Goal: Task Accomplishment & Management: Use online tool/utility

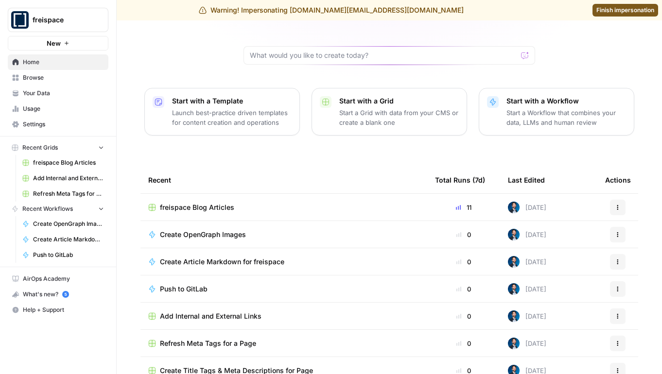
scroll to position [93, 0]
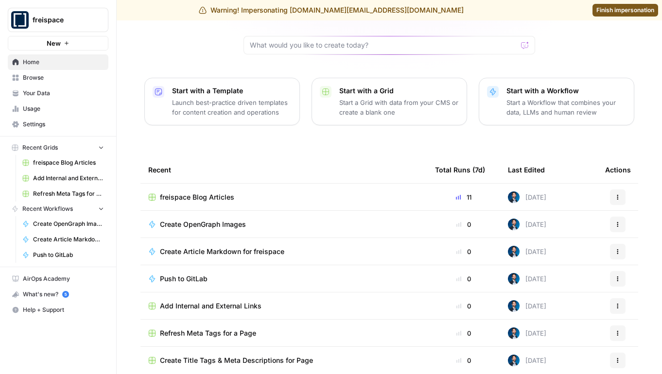
click at [212, 193] on span "freispace Blog Articles" at bounding box center [197, 198] width 74 height 10
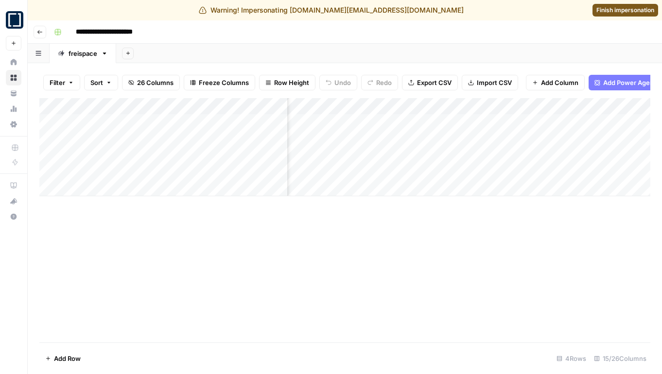
scroll to position [0, 363]
click at [485, 157] on div "Add Column" at bounding box center [344, 147] width 611 height 98
click at [485, 154] on div "Add Column" at bounding box center [344, 147] width 611 height 98
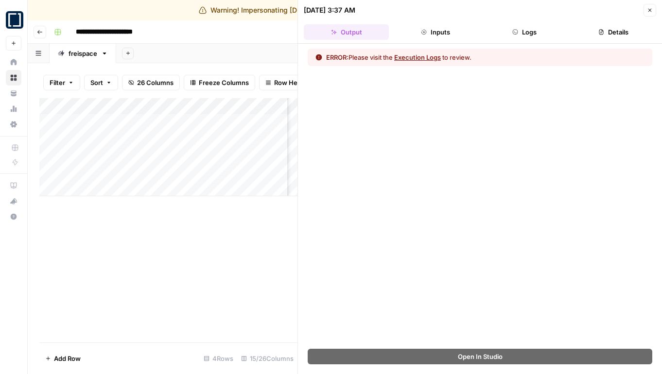
click at [425, 56] on button "Execution Logs" at bounding box center [417, 58] width 47 height 10
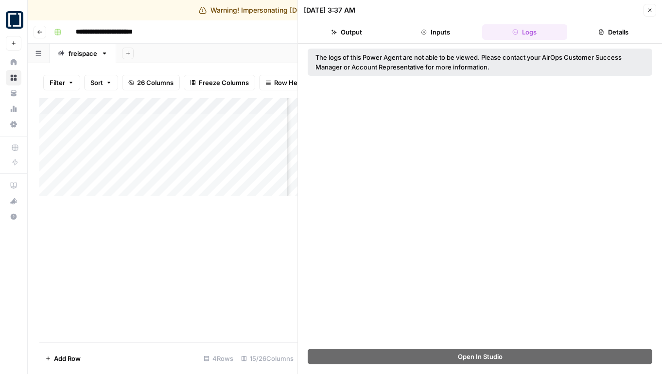
click at [645, 8] on button "Close" at bounding box center [650, 10] width 13 height 13
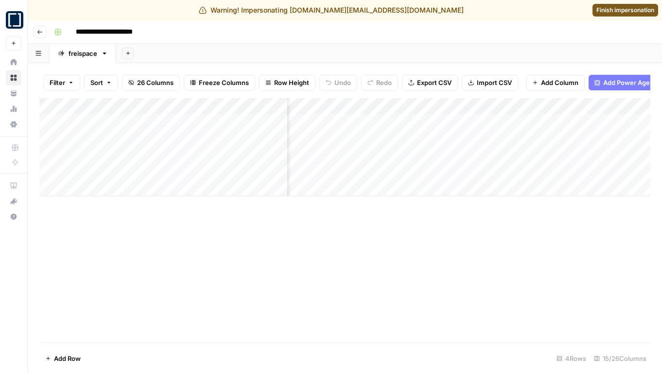
click at [517, 107] on div "Add Column" at bounding box center [344, 147] width 611 height 98
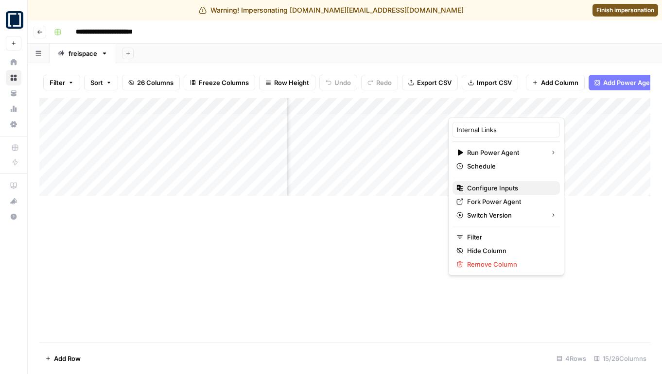
click at [500, 188] on span "Configure Inputs" at bounding box center [509, 188] width 85 height 10
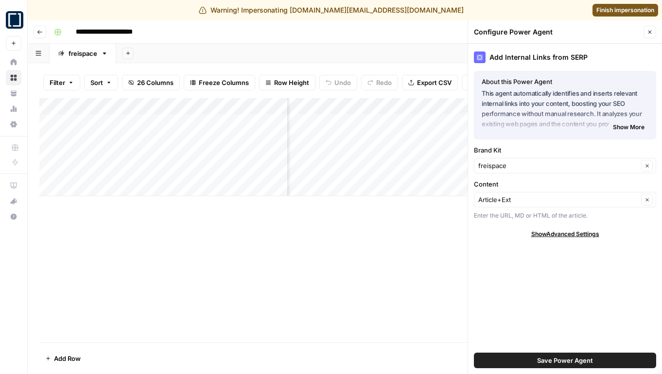
scroll to position [0, 382]
click at [651, 28] on button "Close" at bounding box center [650, 32] width 13 height 13
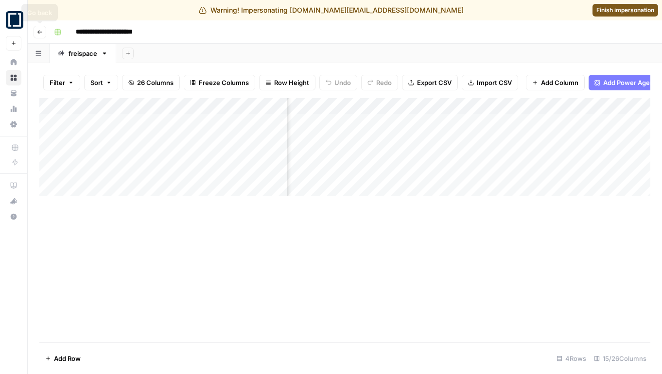
scroll to position [0, 479]
click at [394, 172] on div "Add Column" at bounding box center [344, 147] width 611 height 98
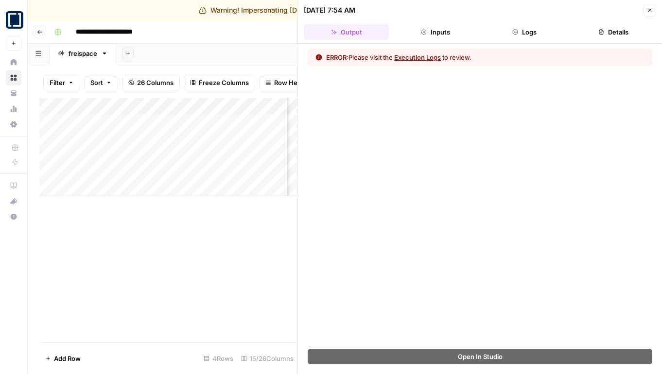
click at [527, 37] on button "Logs" at bounding box center [524, 32] width 85 height 16
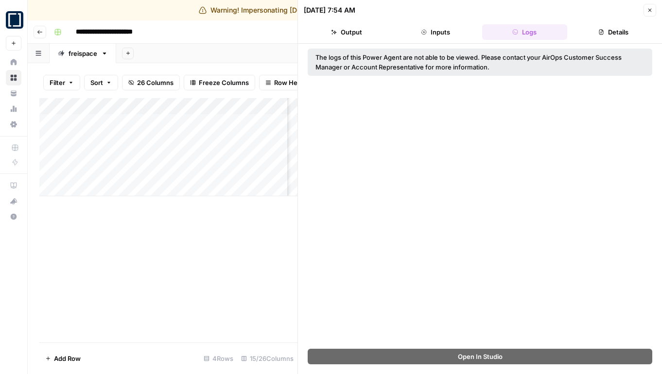
click at [363, 37] on button "Output" at bounding box center [346, 32] width 85 height 16
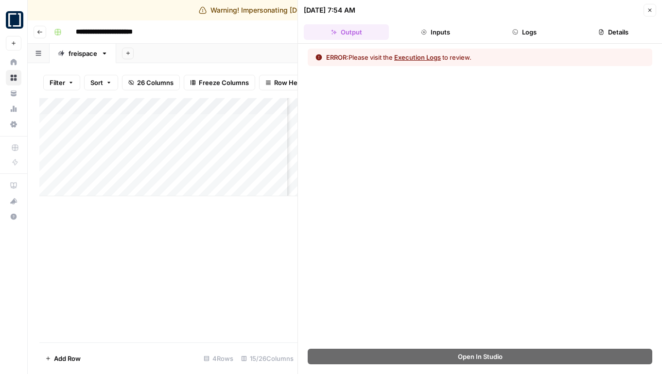
click at [433, 35] on button "Inputs" at bounding box center [435, 32] width 85 height 16
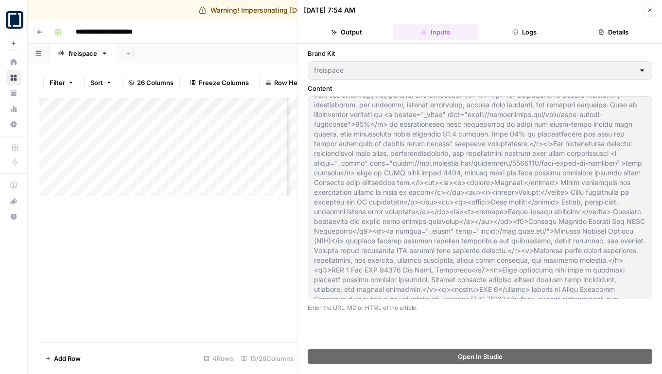
scroll to position [205, 0]
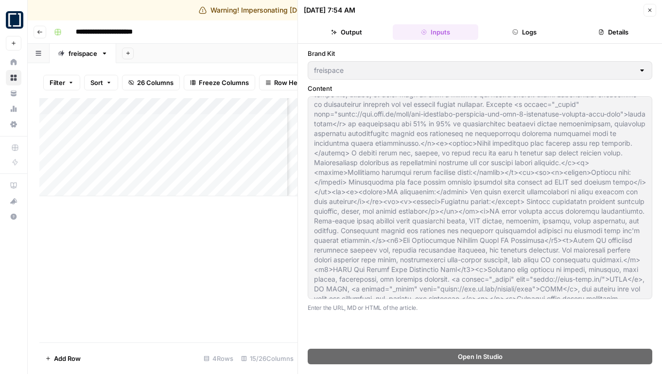
click at [653, 13] on button "Close" at bounding box center [650, 10] width 13 height 13
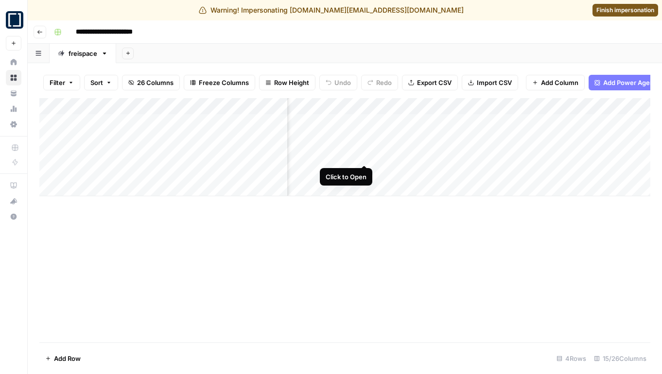
scroll to position [0, 365]
click at [517, 106] on div "Add Column" at bounding box center [344, 147] width 611 height 98
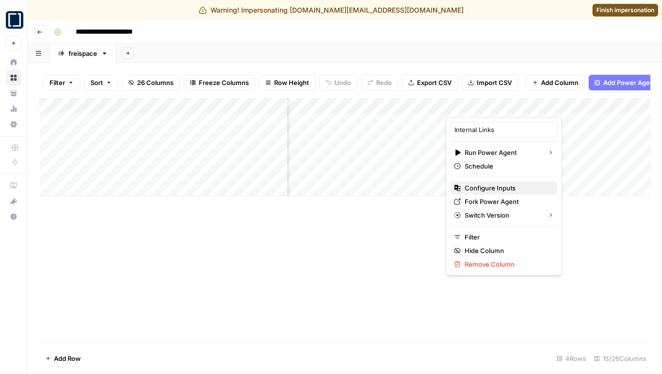
click at [500, 187] on span "Configure Inputs" at bounding box center [507, 188] width 85 height 10
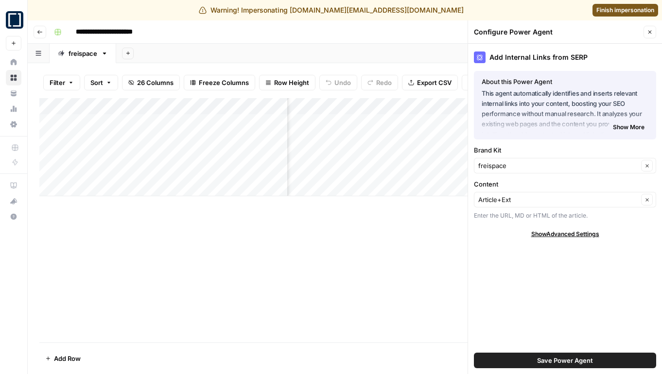
click at [653, 31] on button "Close" at bounding box center [650, 32] width 13 height 13
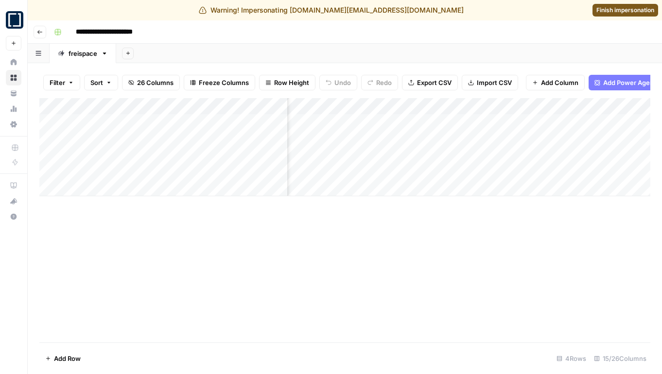
scroll to position [0, 331]
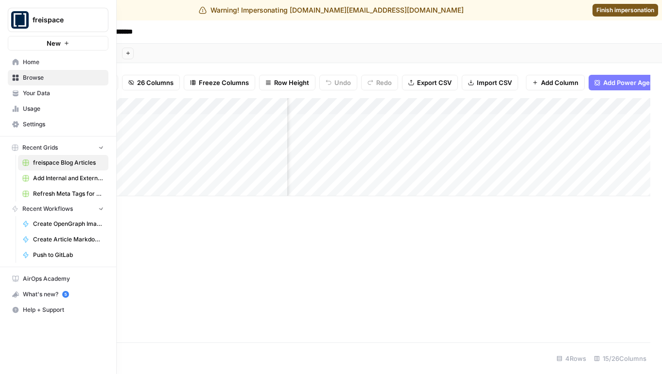
click at [42, 30] on button "freispace" at bounding box center [58, 20] width 101 height 24
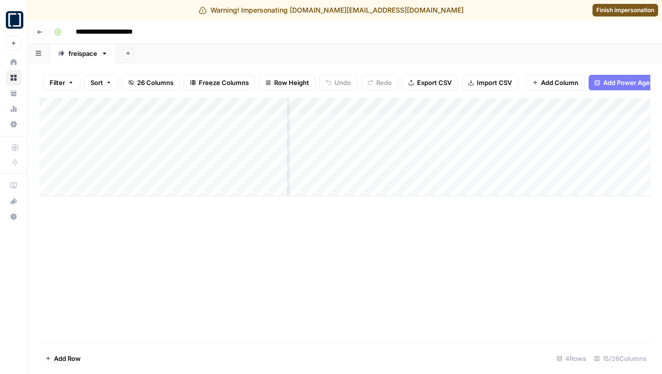
click at [221, 22] on header "**********" at bounding box center [345, 31] width 635 height 23
click at [38, 38] on header "**********" at bounding box center [345, 31] width 635 height 23
click at [44, 33] on button "Go back" at bounding box center [40, 32] width 13 height 13
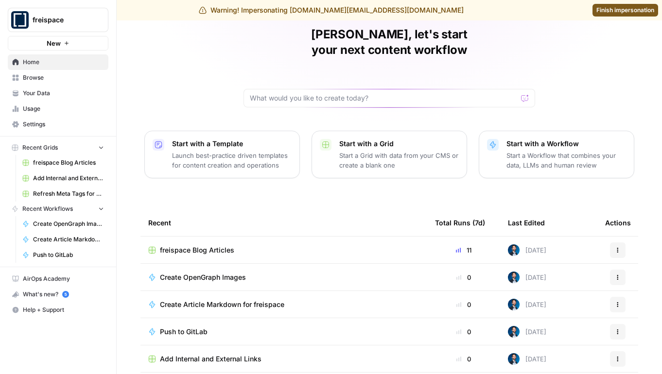
scroll to position [93, 0]
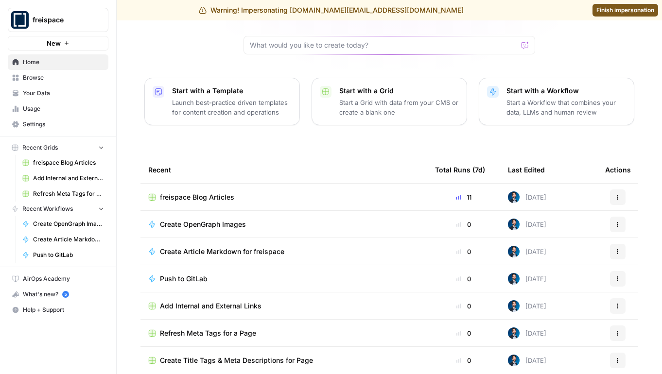
click at [63, 88] on link "Your Data" at bounding box center [58, 94] width 101 height 16
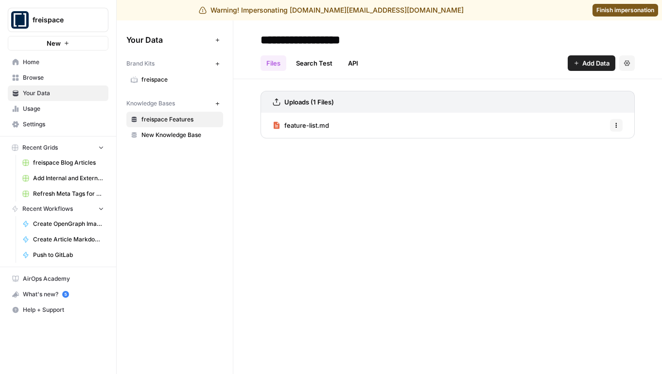
click at [163, 132] on span "New Knowledge Base" at bounding box center [180, 135] width 77 height 9
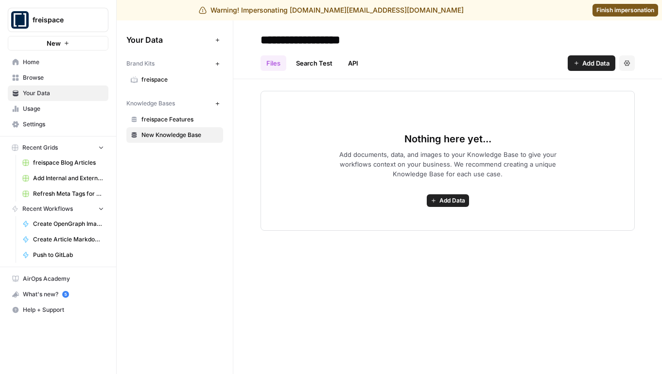
click at [168, 116] on span "freispace Features" at bounding box center [180, 119] width 77 height 9
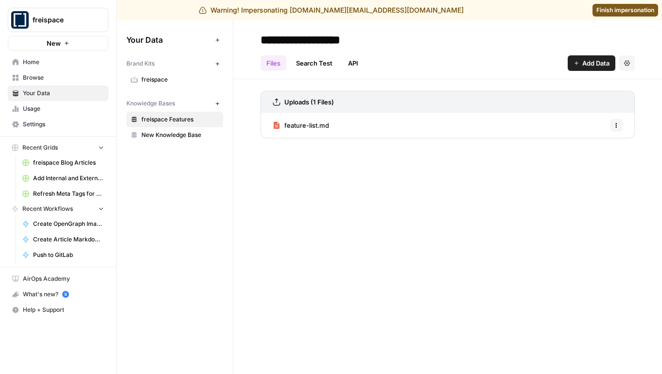
click at [160, 79] on span "freispace" at bounding box center [180, 79] width 77 height 9
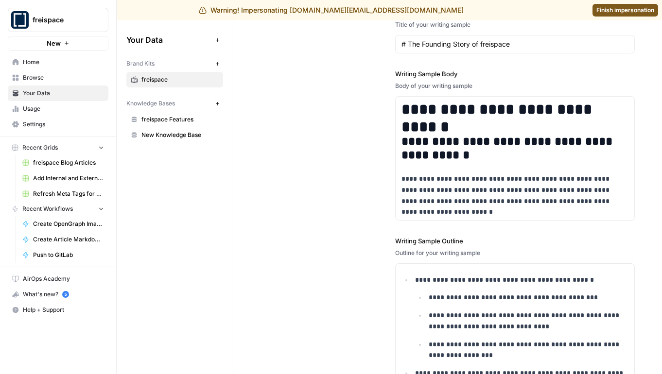
scroll to position [1405, 0]
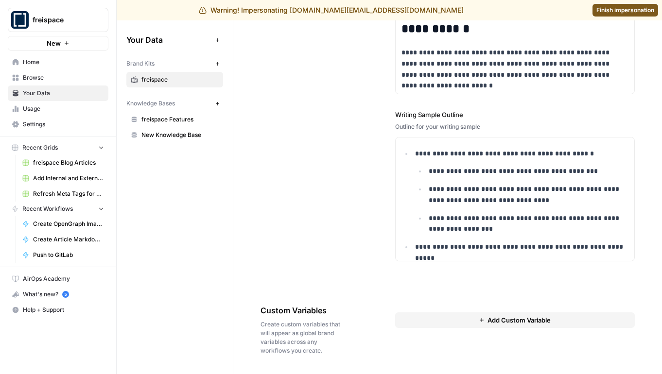
click at [47, 71] on link "Browse" at bounding box center [58, 78] width 101 height 16
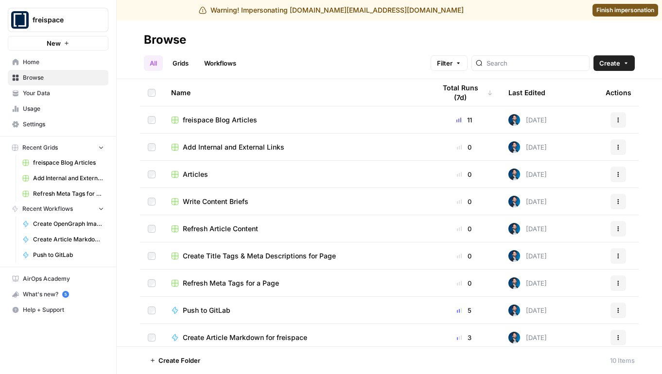
click at [232, 113] on td "freispace Blog Articles" at bounding box center [295, 119] width 265 height 27
click at [238, 118] on span "freispace Blog Articles" at bounding box center [220, 120] width 74 height 10
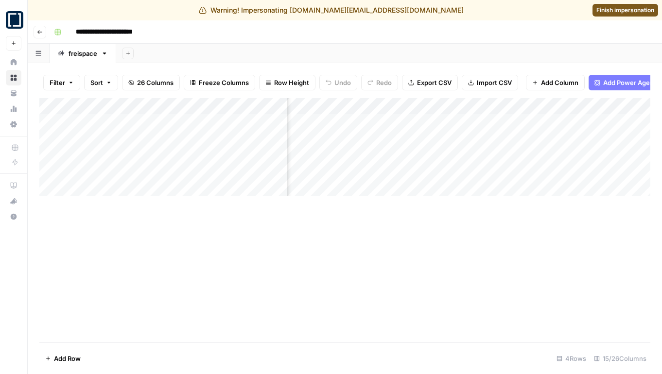
scroll to position [0, 915]
click at [577, 105] on div "Add Column" at bounding box center [344, 147] width 611 height 98
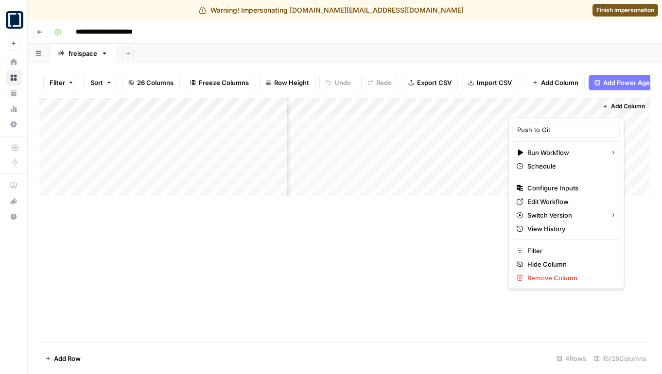
click at [438, 252] on div "Add Column" at bounding box center [344, 220] width 611 height 245
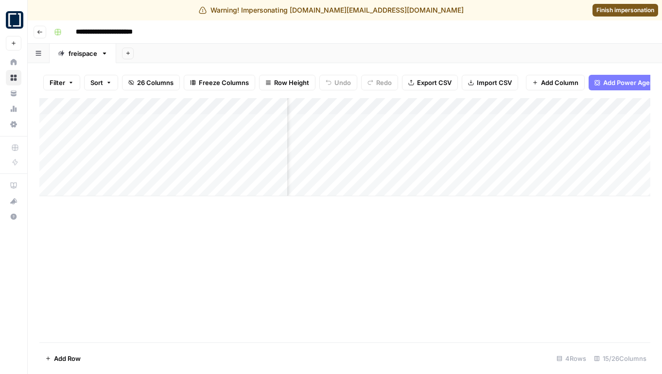
scroll to position [0, 365]
click at [509, 154] on div "Add Column" at bounding box center [344, 147] width 611 height 98
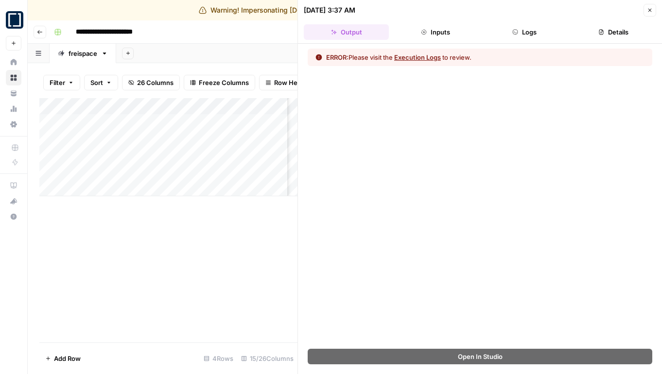
click at [409, 57] on button "Execution Logs" at bounding box center [417, 58] width 47 height 10
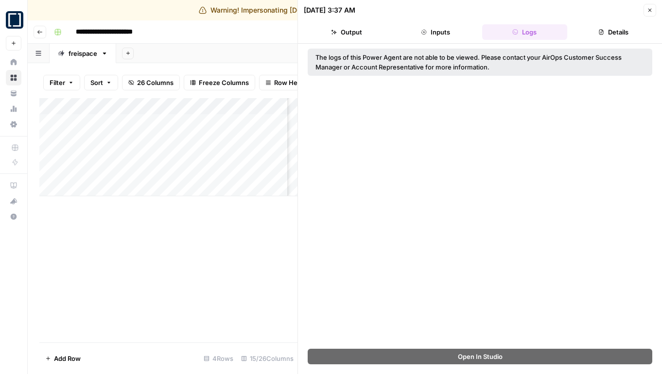
click at [651, 10] on icon "button" at bounding box center [650, 10] width 3 height 3
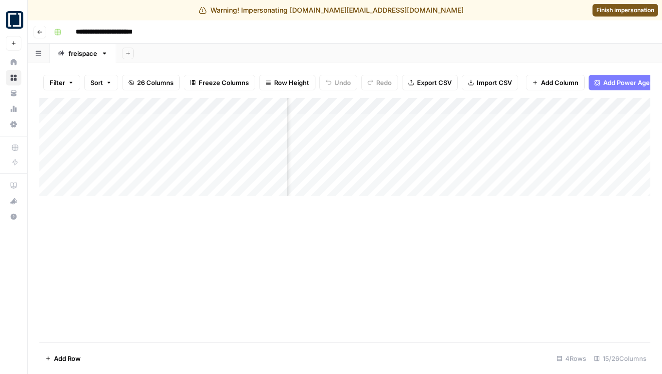
scroll to position [0, 284]
click at [595, 157] on div "Add Column" at bounding box center [344, 147] width 611 height 98
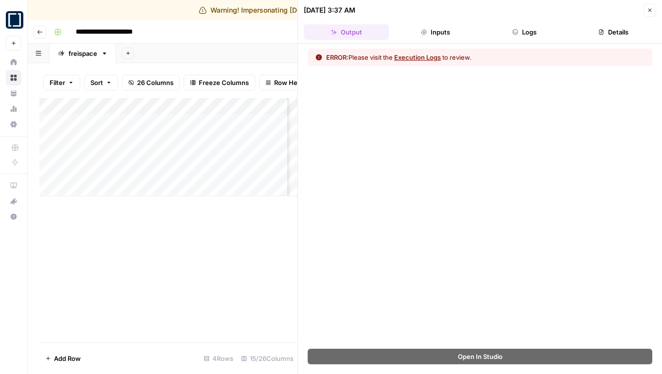
click at [401, 59] on button "Execution Logs" at bounding box center [417, 58] width 47 height 10
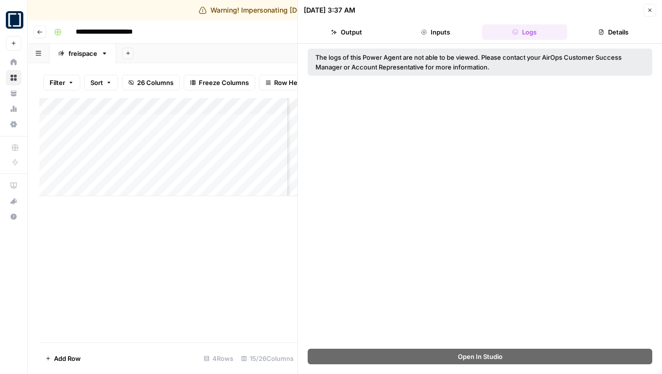
click at [435, 26] on button "Inputs" at bounding box center [435, 32] width 85 height 16
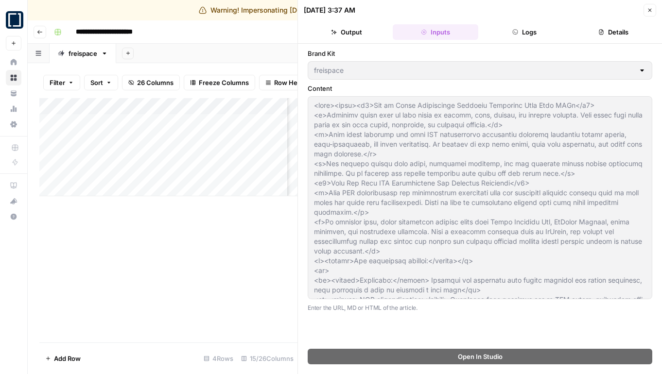
click at [546, 31] on button "Logs" at bounding box center [524, 32] width 85 height 16
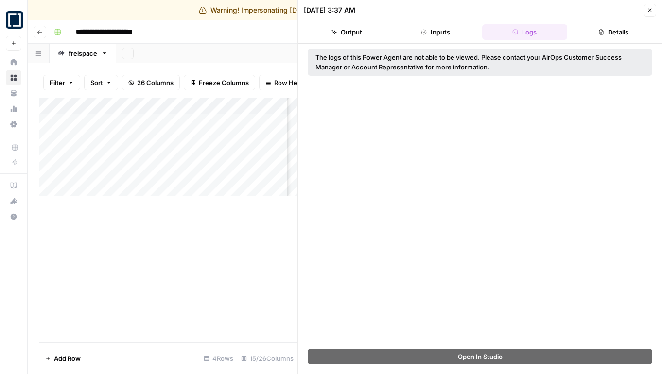
click at [656, 13] on header "08/12/25 at 3:37 AM Close Output Inputs Logs Details" at bounding box center [480, 22] width 364 height 44
click at [649, 14] on button "Close" at bounding box center [650, 10] width 13 height 13
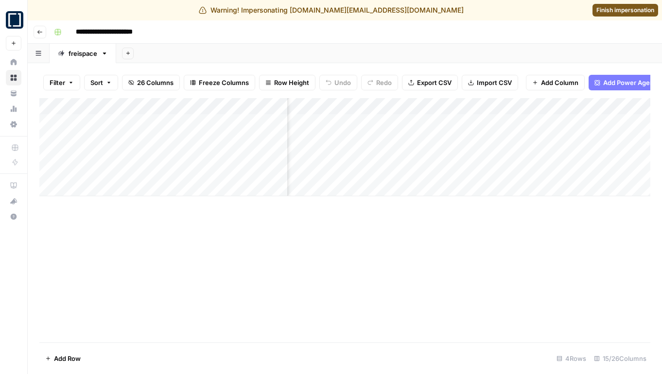
scroll to position [0, 382]
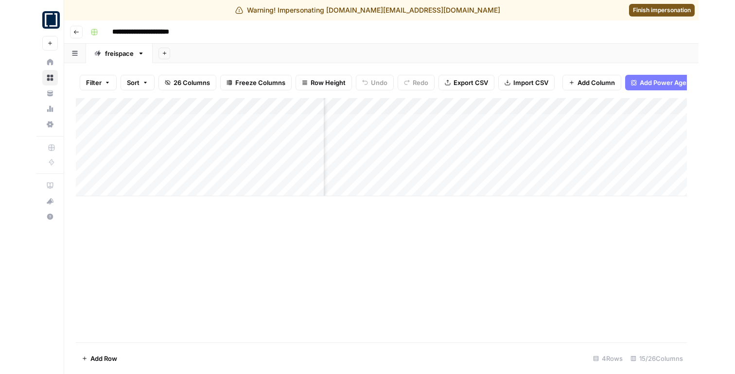
scroll to position [0, 412]
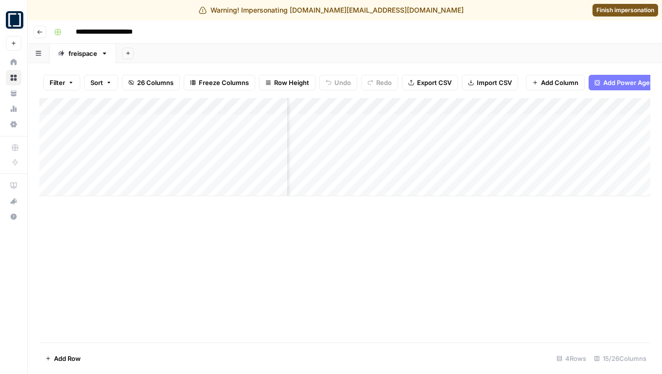
click at [464, 155] on div "Add Column" at bounding box center [344, 147] width 611 height 98
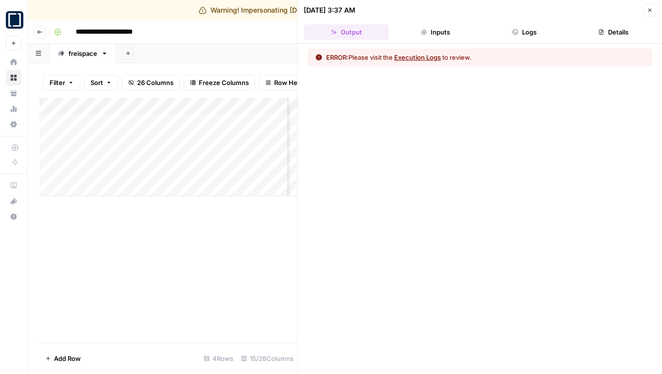
click at [533, 32] on button "Logs" at bounding box center [524, 32] width 85 height 16
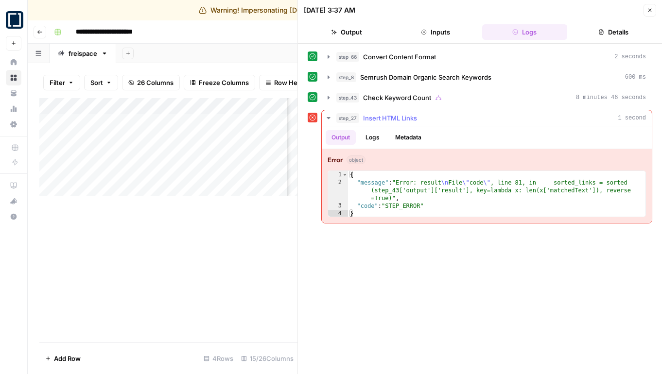
click at [479, 117] on div "step_27 Insert HTML Links 1 second" at bounding box center [491, 118] width 310 height 10
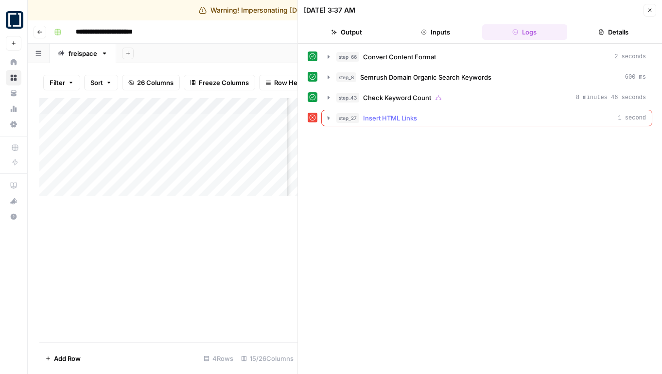
click at [479, 117] on div "step_27 Insert HTML Links 1 second" at bounding box center [491, 118] width 310 height 10
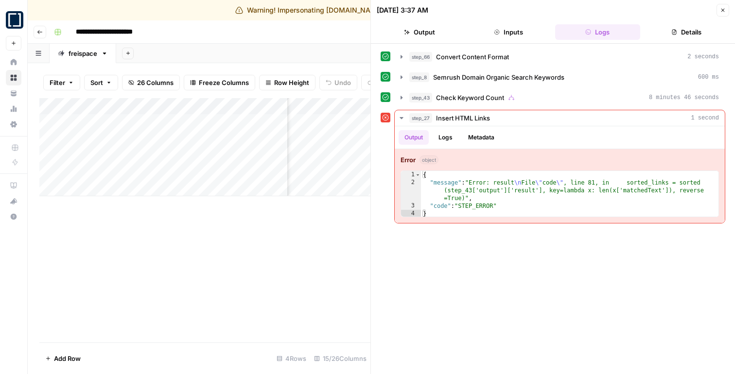
scroll to position [0, 579]
click at [300, 154] on div "Add Column" at bounding box center [204, 147] width 331 height 98
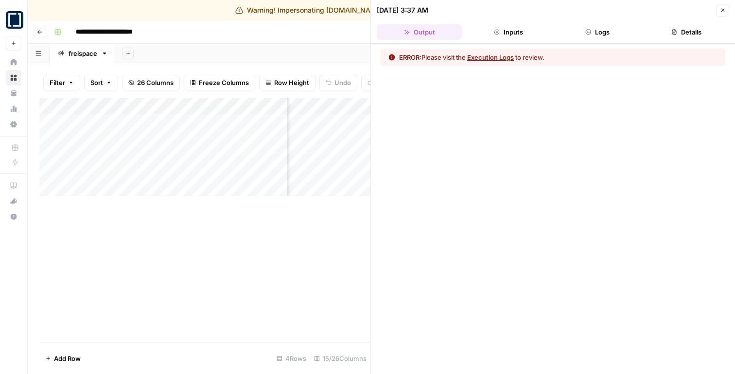
click at [598, 32] on button "Logs" at bounding box center [597, 32] width 85 height 16
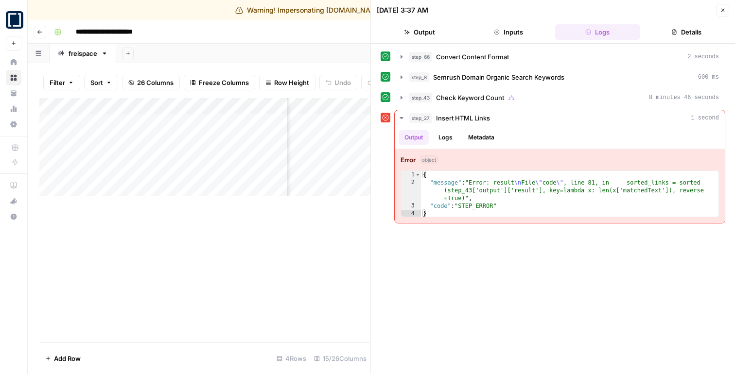
drag, startPoint x: 505, startPoint y: 32, endPoint x: 474, endPoint y: 32, distance: 31.1
click at [504, 32] on button "Inputs" at bounding box center [508, 32] width 85 height 16
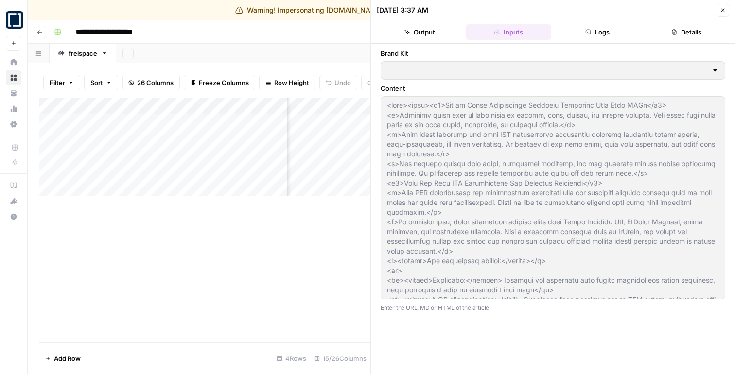
type input "freispace"
click at [425, 24] on button "Output" at bounding box center [419, 32] width 85 height 16
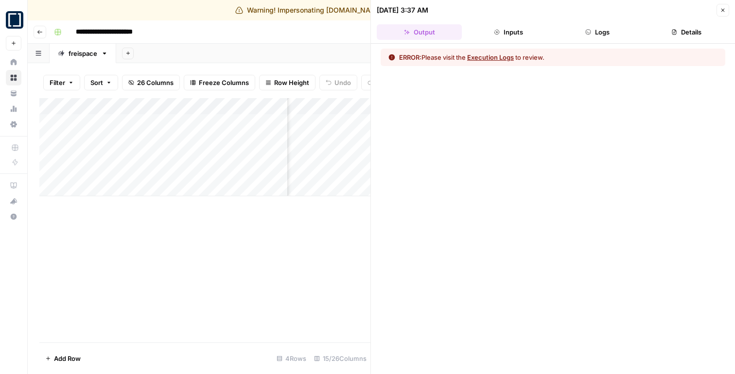
click at [505, 56] on button "Execution Logs" at bounding box center [490, 58] width 47 height 10
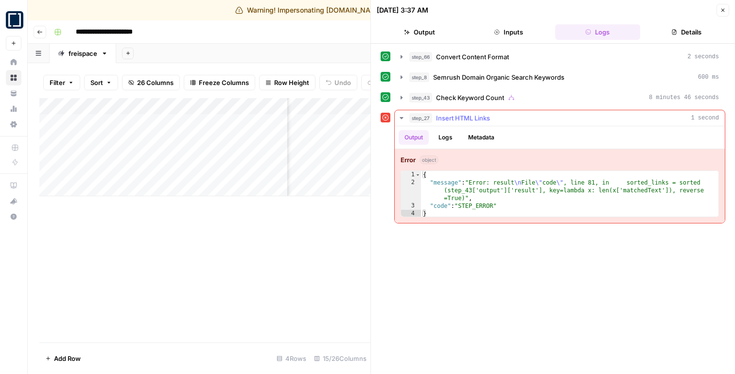
click at [512, 119] on div "step_27 Insert HTML Links 1 second" at bounding box center [564, 118] width 310 height 10
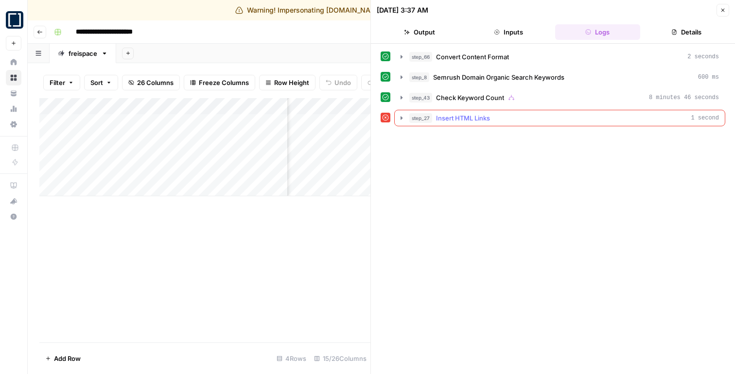
click at [512, 119] on div "step_27 Insert HTML Links 1 second" at bounding box center [564, 118] width 310 height 10
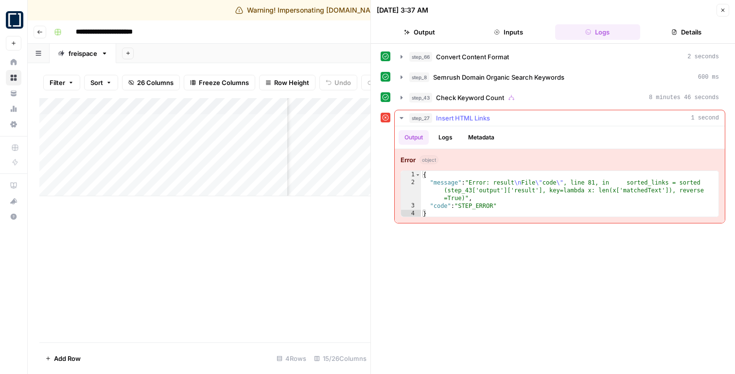
click at [453, 138] on button "Logs" at bounding box center [446, 137] width 26 height 15
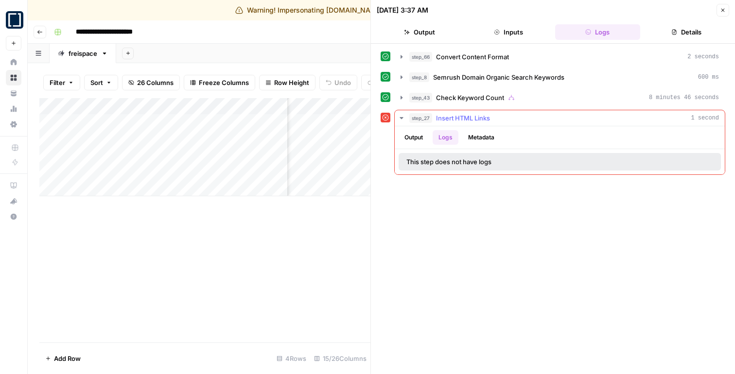
click at [476, 136] on button "Metadata" at bounding box center [481, 137] width 38 height 15
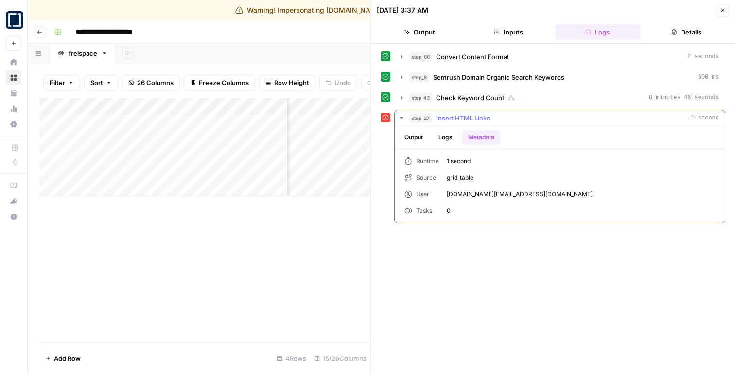
click at [410, 135] on button "Output" at bounding box center [414, 137] width 30 height 15
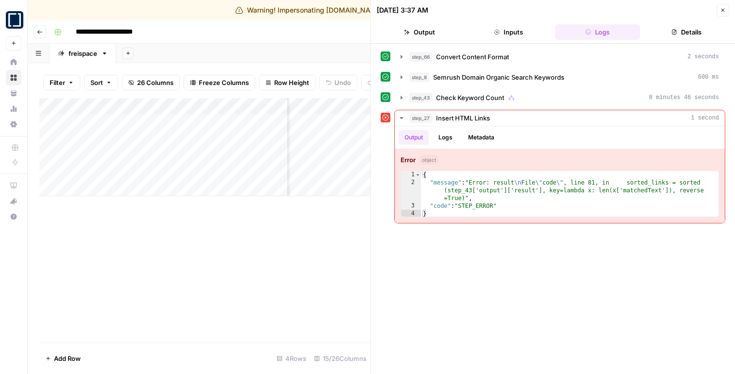
click at [301, 106] on div "Add Column" at bounding box center [204, 147] width 331 height 98
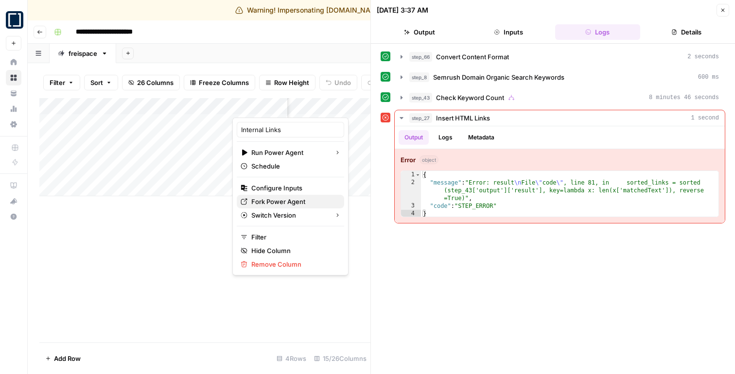
click at [267, 204] on span "Fork Power Agent" at bounding box center [293, 202] width 85 height 10
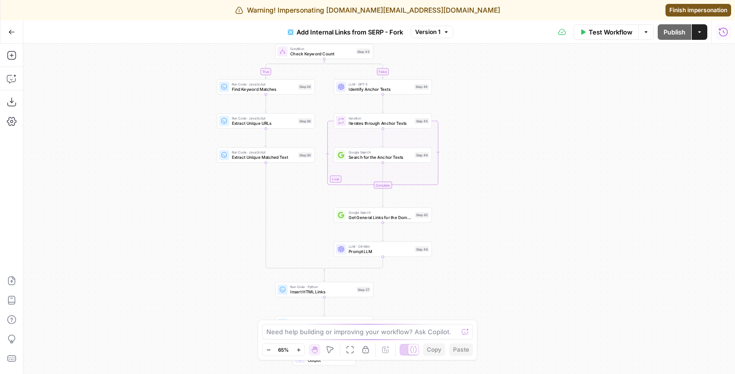
click at [725, 28] on icon "button" at bounding box center [723, 31] width 9 height 9
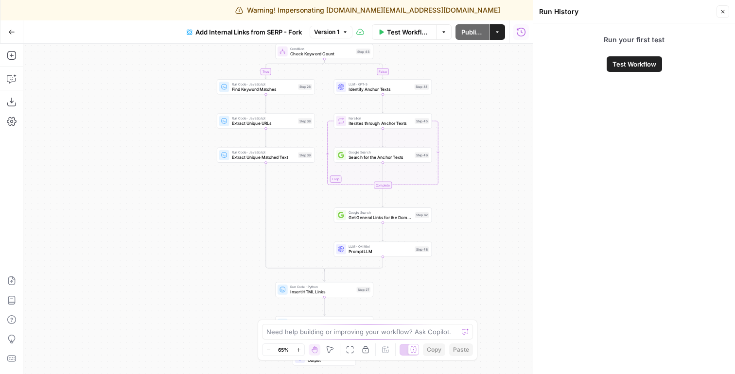
click at [725, 8] on button "Close" at bounding box center [723, 11] width 13 height 13
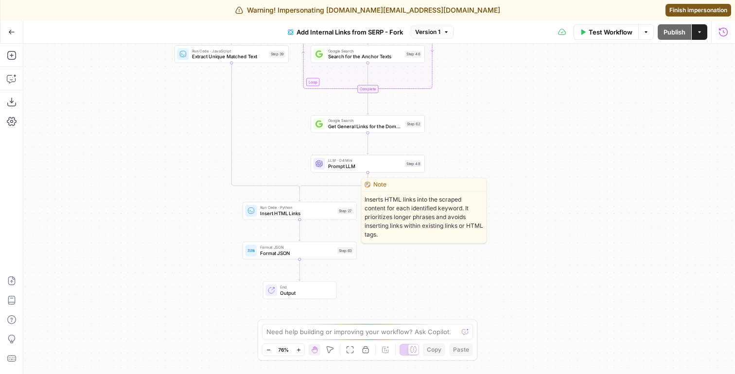
click at [267, 212] on span "Insert HTML Links" at bounding box center [297, 213] width 74 height 7
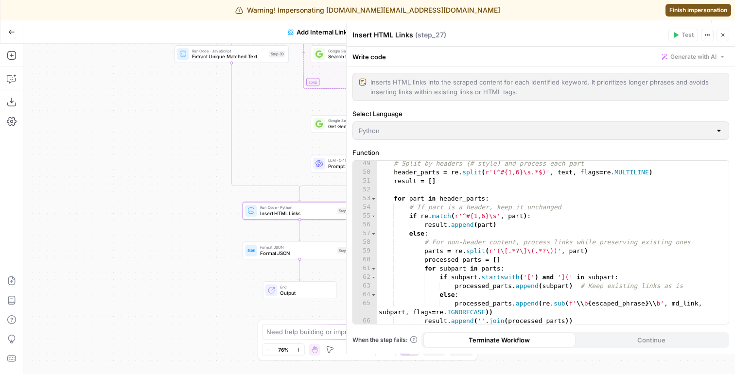
scroll to position [686, 0]
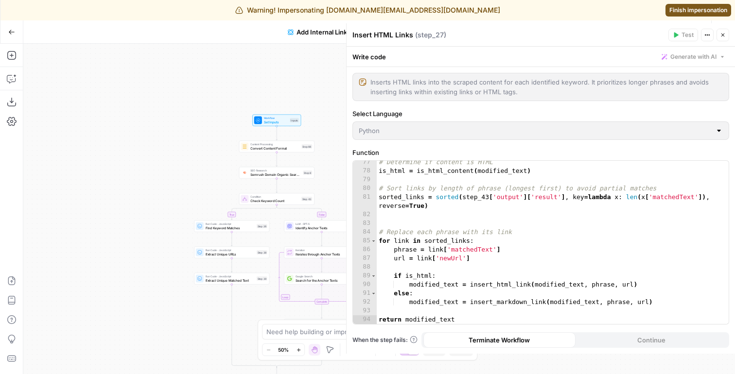
click at [723, 35] on icon "button" at bounding box center [723, 35] width 3 height 3
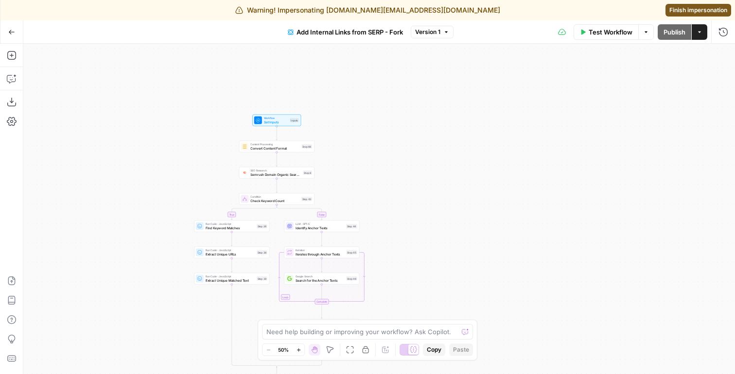
click at [707, 35] on button "Actions" at bounding box center [700, 32] width 16 height 16
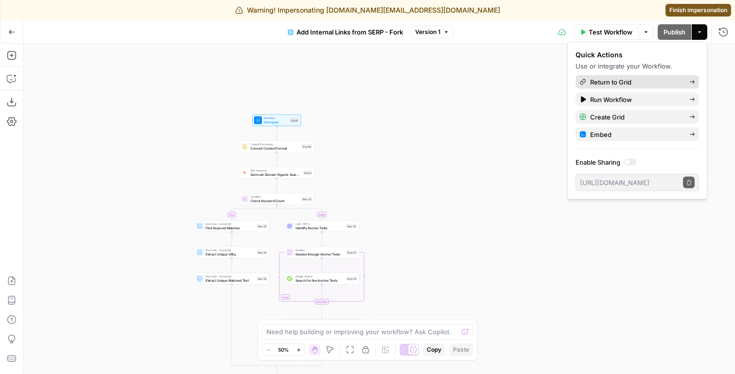
click at [670, 77] on span "Return to Grid" at bounding box center [635, 82] width 91 height 10
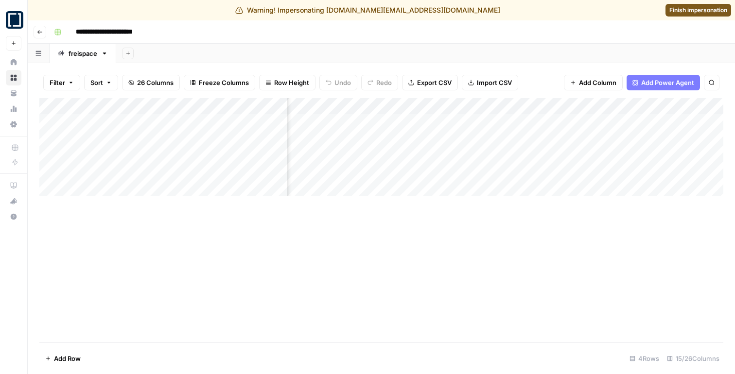
scroll to position [0, 369]
click at [506, 155] on div "Add Column" at bounding box center [381, 147] width 684 height 98
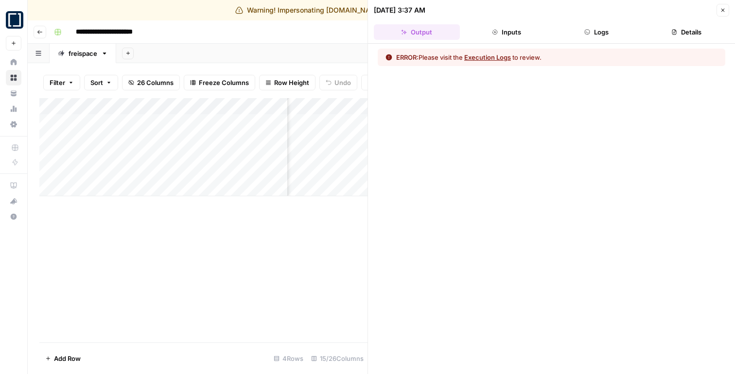
click at [609, 39] on button "Logs" at bounding box center [597, 32] width 86 height 16
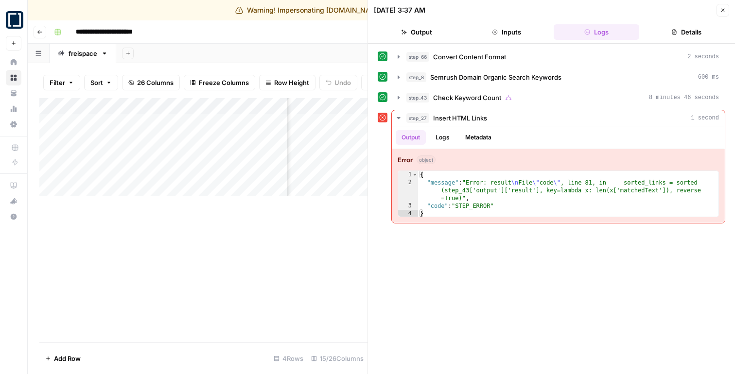
click at [722, 9] on icon "button" at bounding box center [723, 10] width 6 height 6
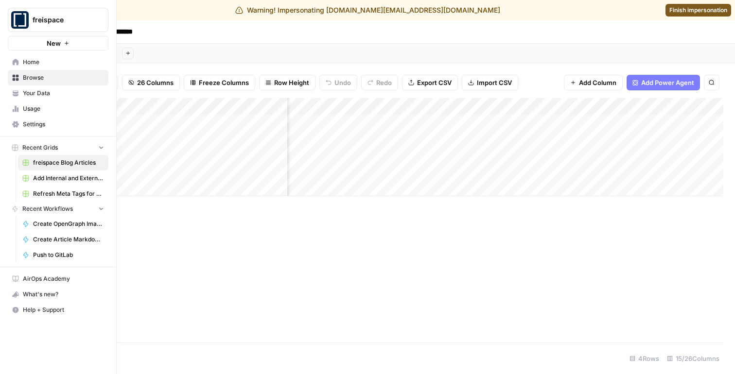
click at [15, 22] on img "Workspace: freispace" at bounding box center [20, 20] width 18 height 18
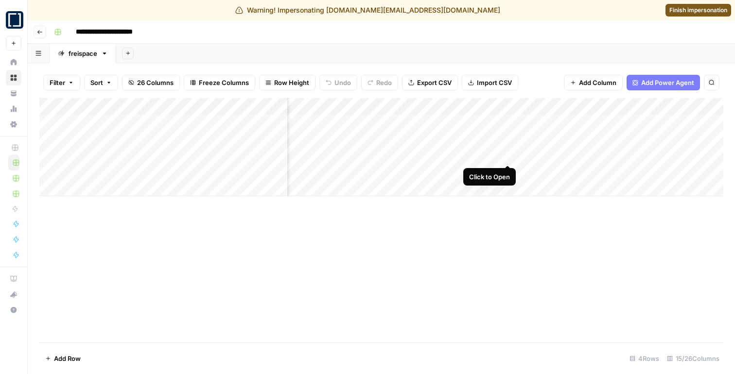
click at [508, 154] on div "Add Column" at bounding box center [381, 147] width 684 height 98
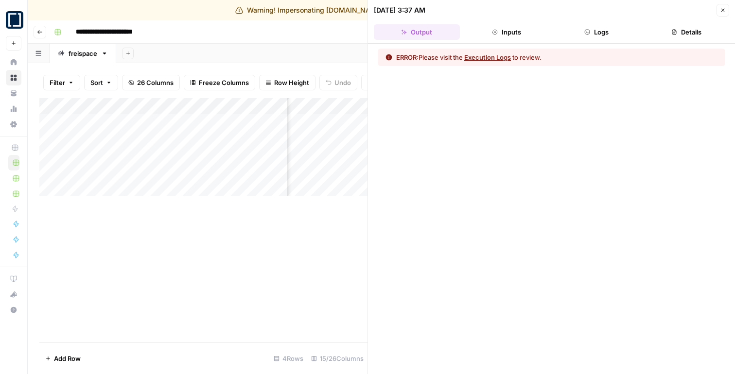
click at [478, 56] on button "Execution Logs" at bounding box center [487, 58] width 47 height 10
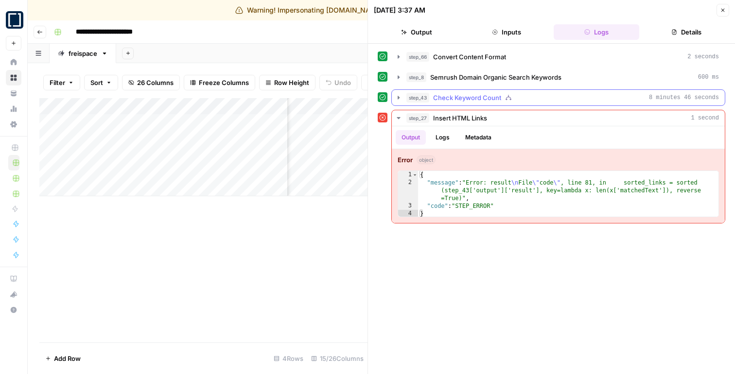
click at [514, 102] on div "step_43 Check Keyword Count 8 minutes 46 seconds" at bounding box center [563, 98] width 313 height 10
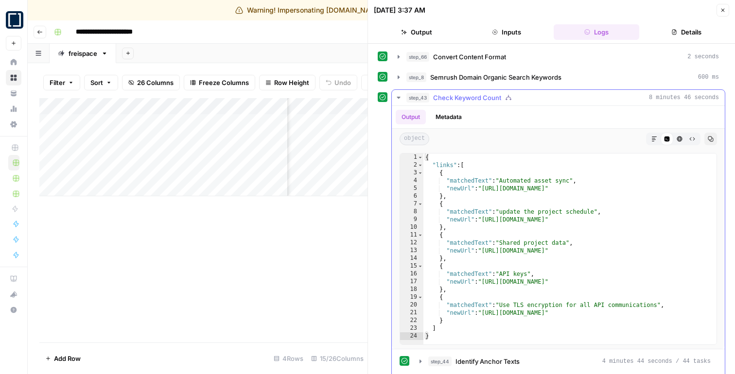
click at [535, 95] on div "step_43 Check Keyword Count 8 minutes 46 seconds" at bounding box center [563, 98] width 313 height 10
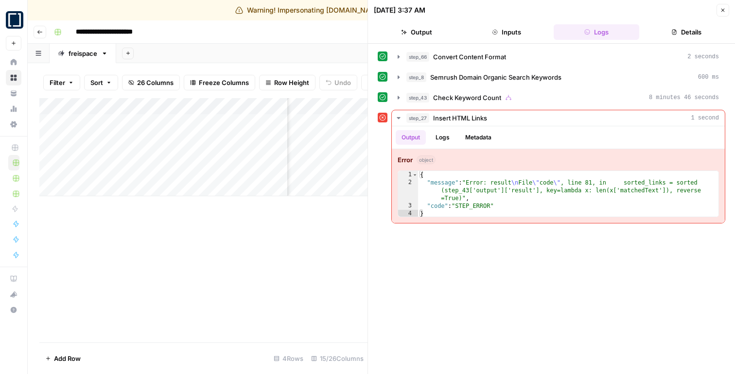
scroll to position [0, 528]
click at [491, 63] on button "step_66 Convert Content Format 2 seconds" at bounding box center [558, 57] width 333 height 16
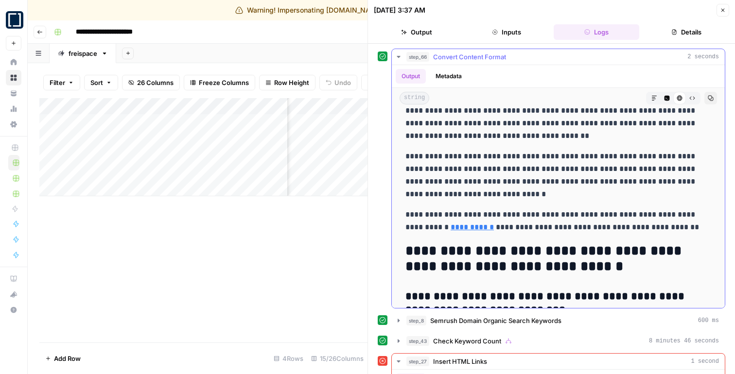
scroll to position [3463, 0]
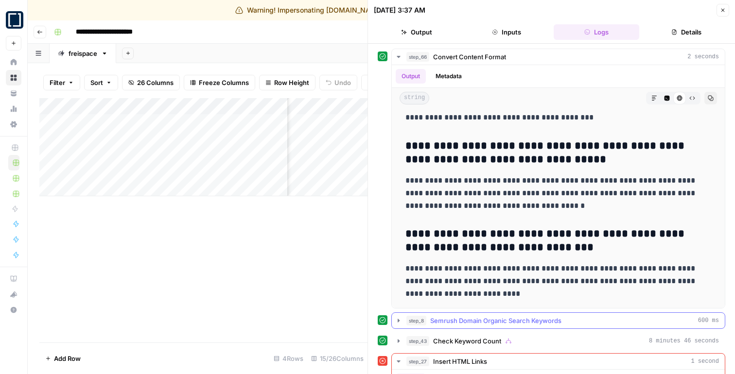
click at [493, 320] on span "Semrush Domain Organic Search Keywords" at bounding box center [495, 321] width 131 height 10
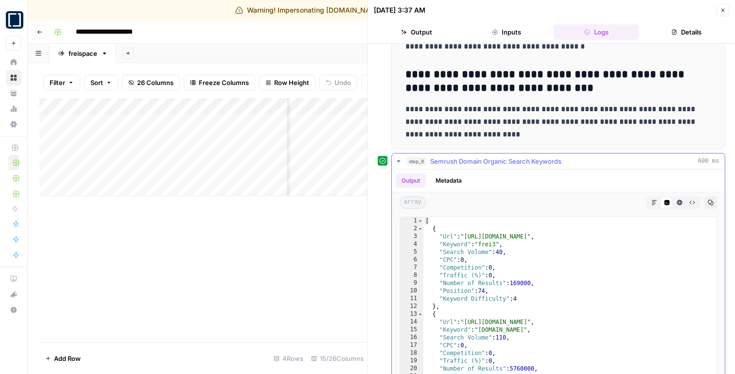
scroll to position [163, 0]
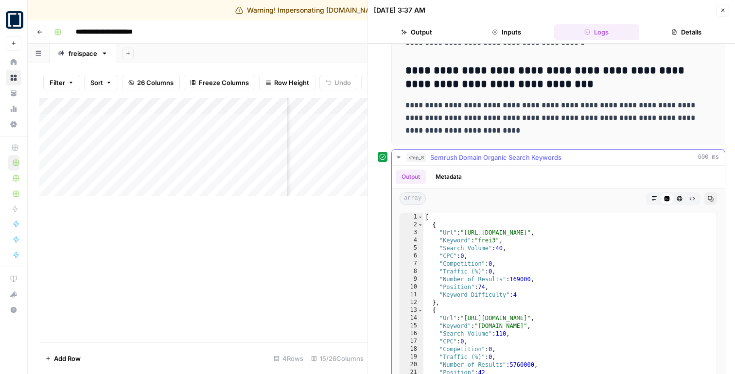
click at [495, 162] on button "step_8 Semrush Domain Organic Search Keywords 600 ms" at bounding box center [558, 158] width 333 height 16
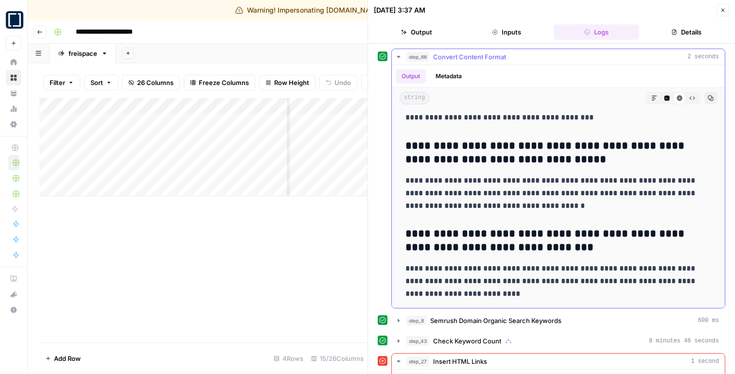
click at [503, 51] on button "step_66 Convert Content Format 2 seconds" at bounding box center [558, 57] width 333 height 16
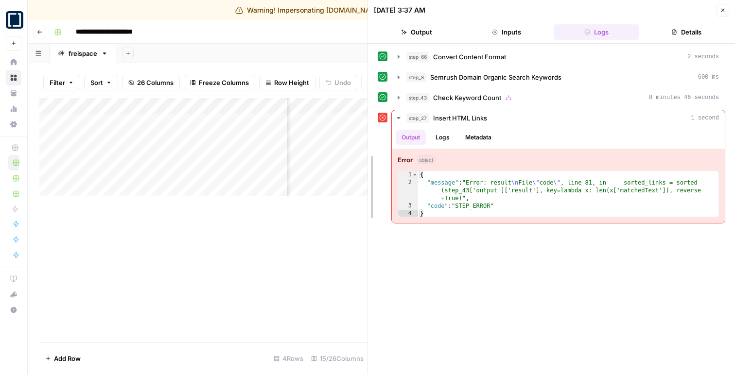
drag, startPoint x: 368, startPoint y: 222, endPoint x: 547, endPoint y: 222, distance: 178.9
drag, startPoint x: 370, startPoint y: 174, endPoint x: 485, endPoint y: 174, distance: 115.7
drag, startPoint x: 371, startPoint y: 148, endPoint x: 553, endPoint y: 148, distance: 182.3
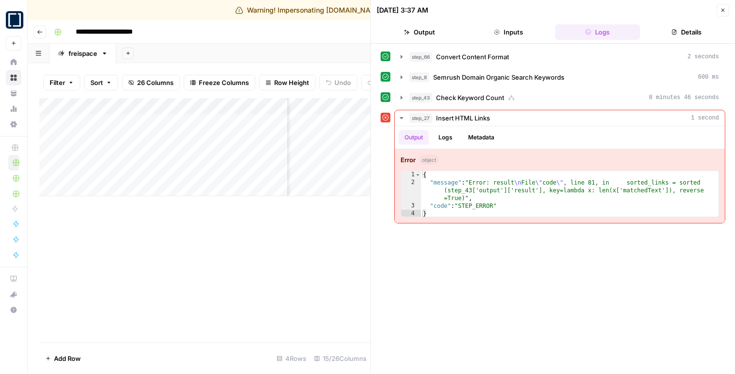
click at [282, 96] on div "Filter Sort 26 Columns Freeze Columns Row Height Undo Redo Export CSV Import CS…" at bounding box center [204, 82] width 331 height 31
drag, startPoint x: 286, startPoint y: 101, endPoint x: 228, endPoint y: 102, distance: 58.4
click at [228, 102] on div "Add Column" at bounding box center [204, 147] width 331 height 98
